Goal: Find specific page/section: Find specific page/section

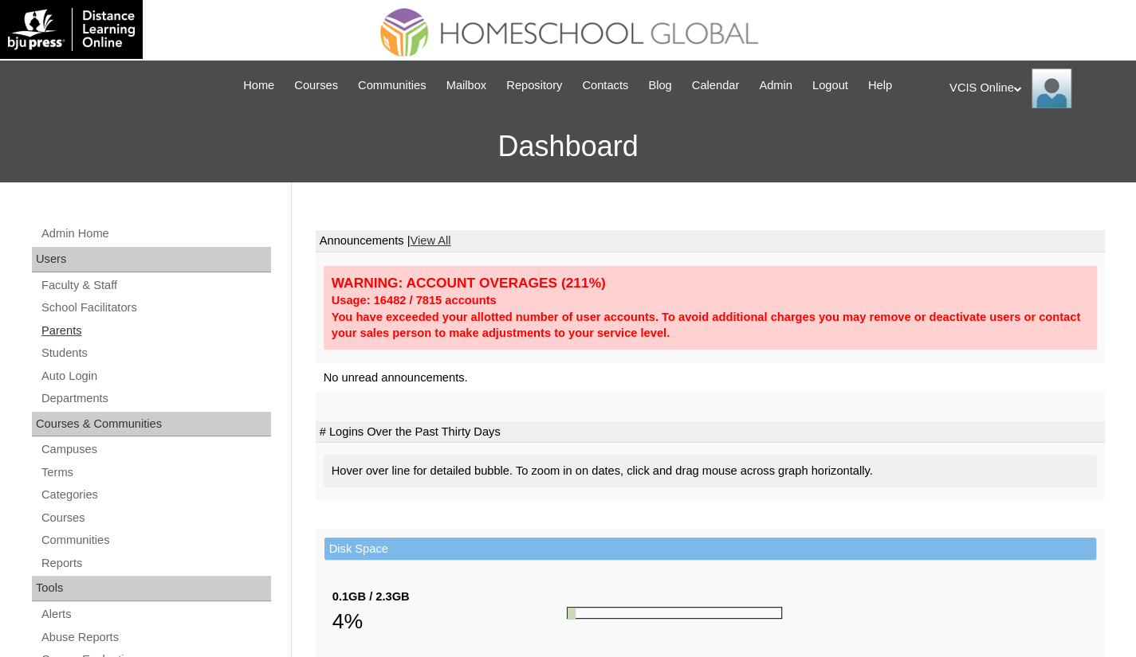
click at [66, 328] on link "Parents" at bounding box center [155, 331] width 231 height 20
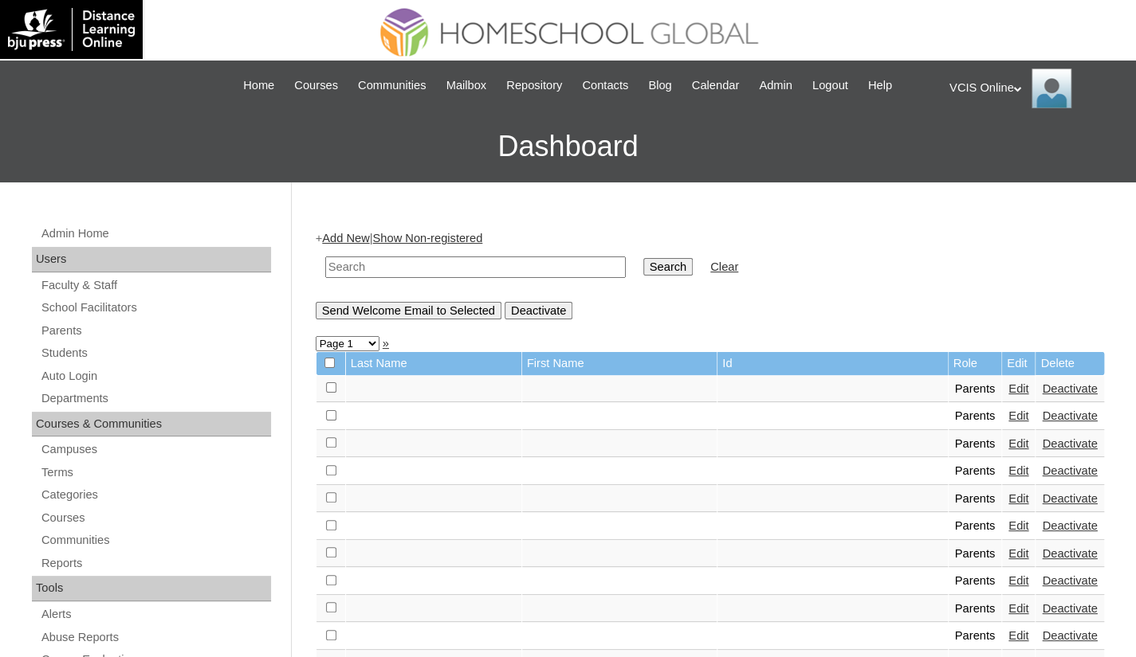
click at [447, 265] on input "text" at bounding box center [475, 268] width 300 height 22
paste input "VCIS020-9A-PA2025"
type input "VCIS020-9A-PA2025"
click at [643, 269] on input "Search" at bounding box center [667, 267] width 49 height 18
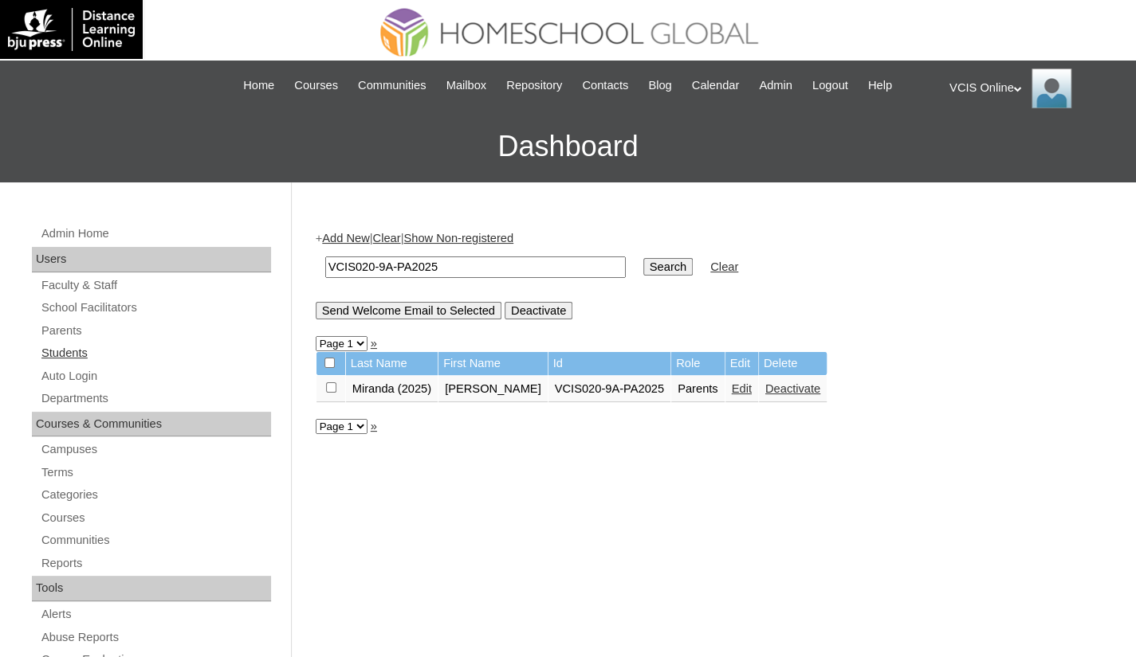
click at [84, 350] on link "Students" at bounding box center [155, 353] width 231 height 20
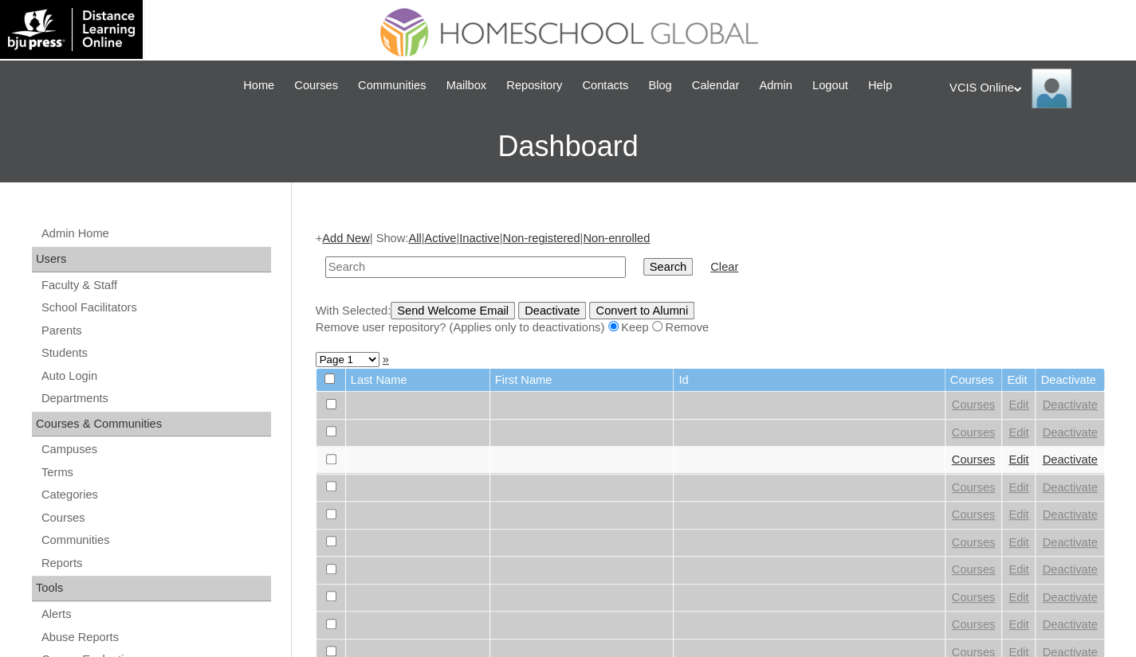
click at [386, 267] on input "text" at bounding box center [475, 268] width 300 height 22
type input "VCIS020-9A-SA2025"
click at [643, 264] on input "Search" at bounding box center [667, 267] width 49 height 18
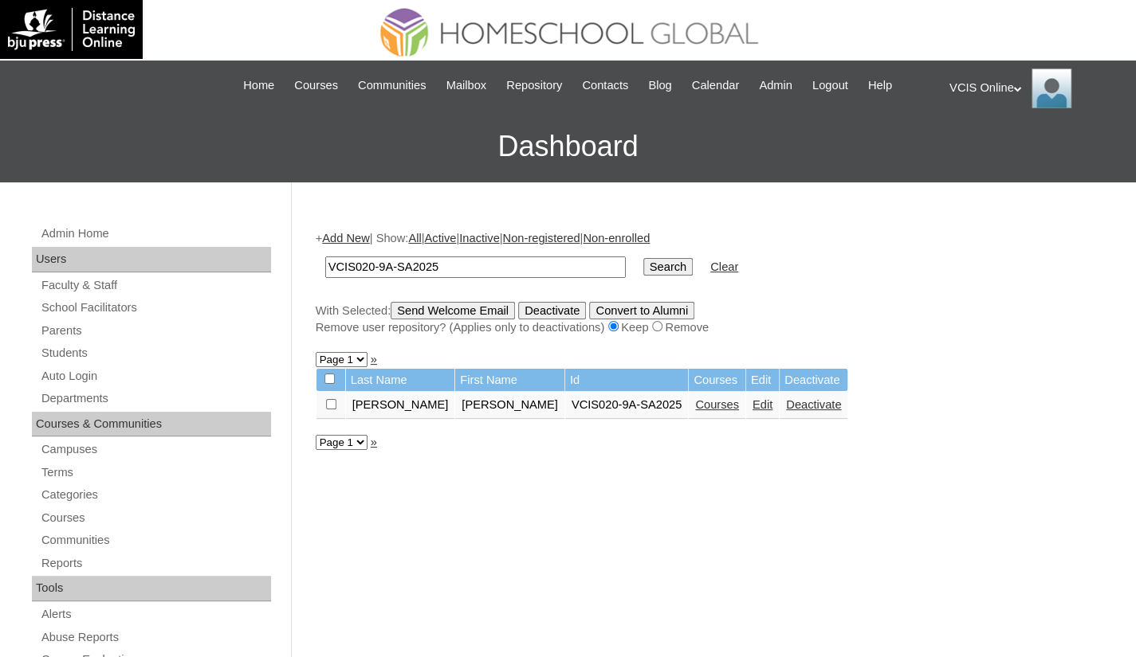
click at [695, 409] on link "Courses" at bounding box center [717, 404] width 44 height 13
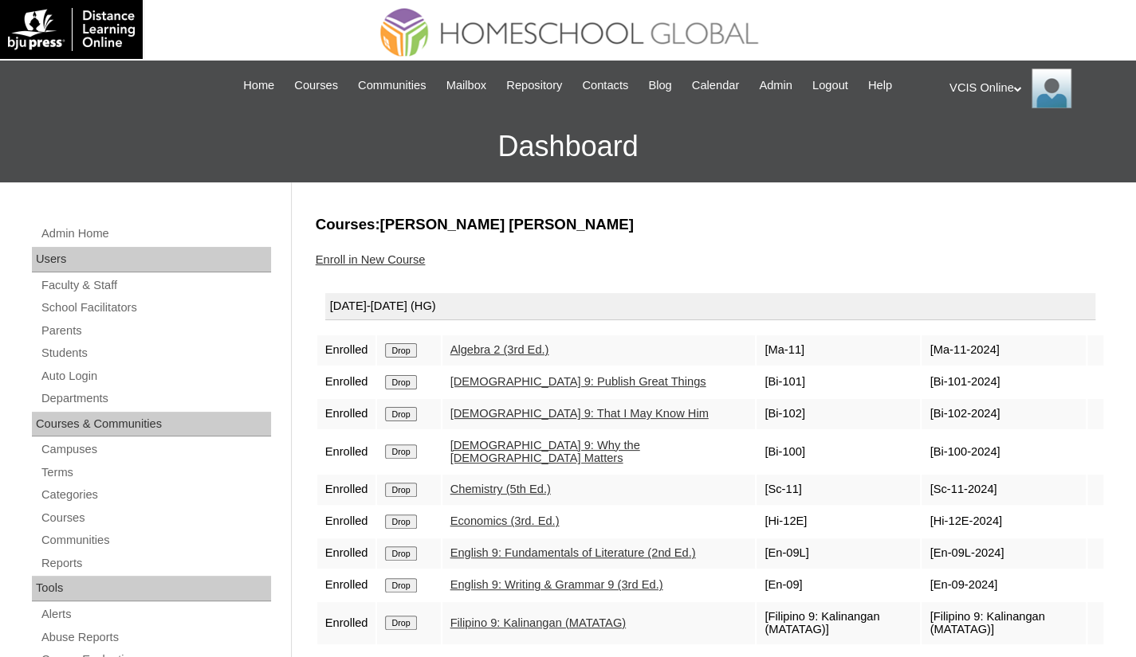
click at [998, 86] on div "VCIS Online My Profile My Settings Logout" at bounding box center [1034, 89] width 171 height 40
click at [987, 148] on span "Logout" at bounding box center [978, 149] width 32 height 12
